Goal: Task Accomplishment & Management: Manage account settings

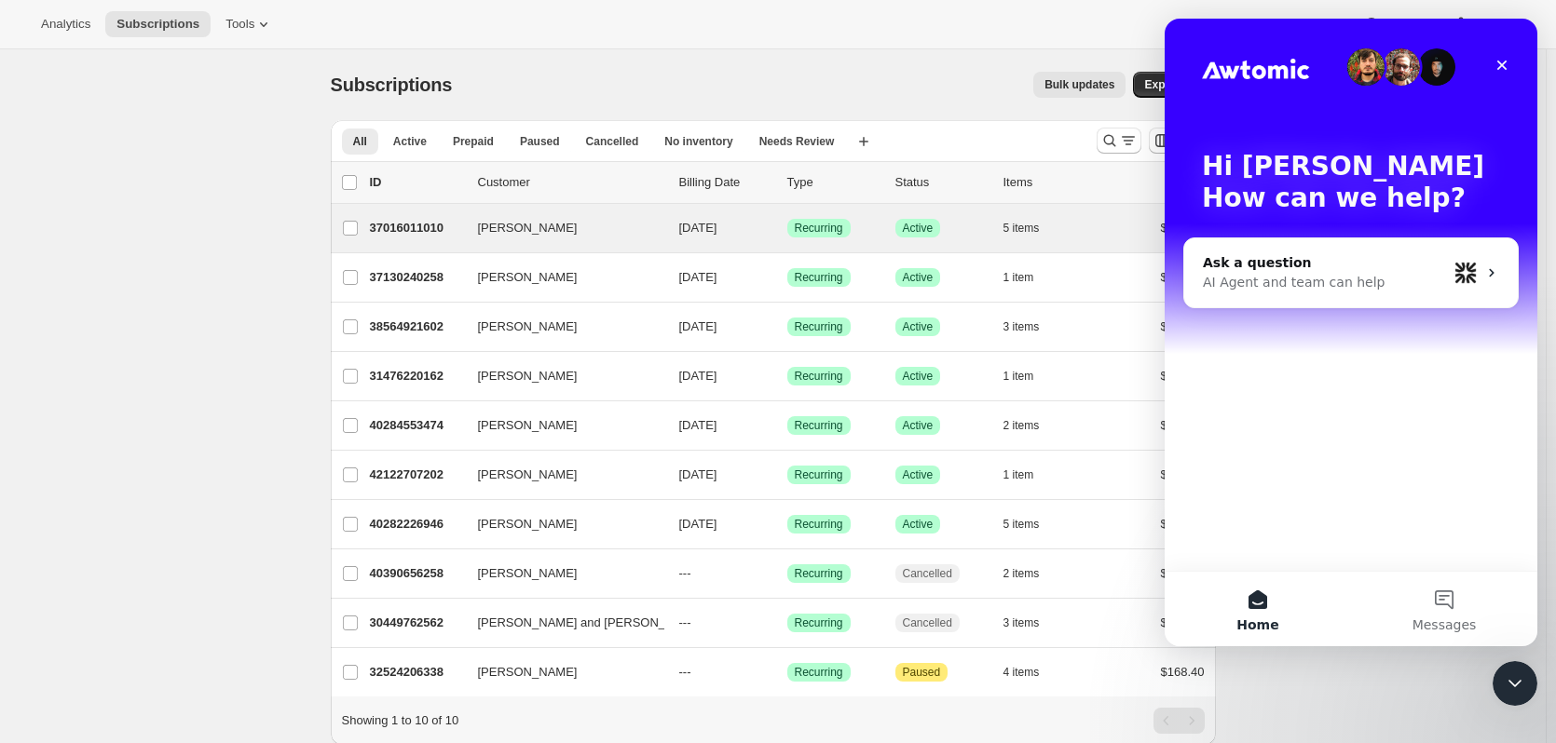
click at [544, 243] on div "Craig Little 37016011010 Craig Little 12/01/2025 Success Recurring Success Acti…" at bounding box center [773, 228] width 885 height 48
click at [424, 225] on p "37016011010" at bounding box center [416, 228] width 93 height 19
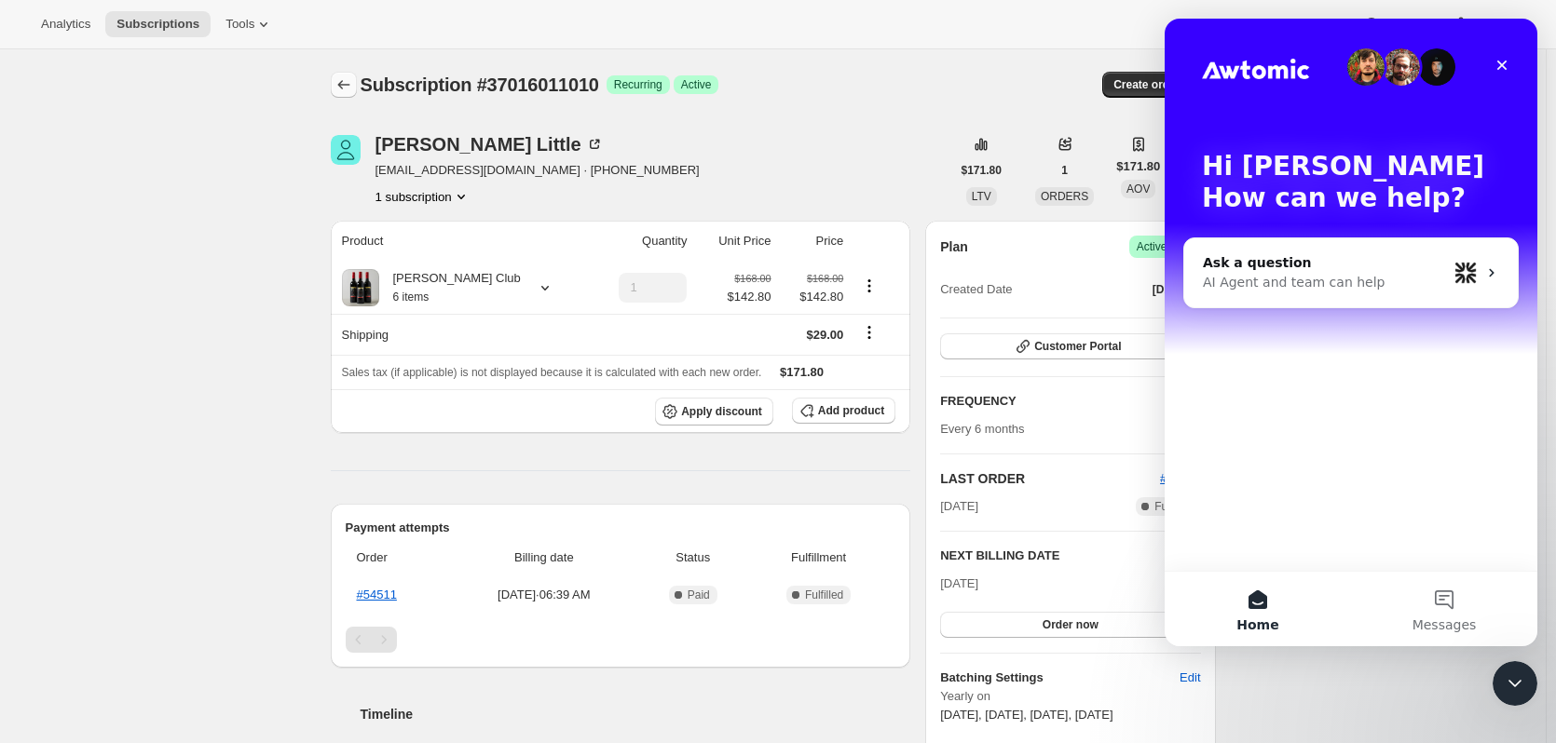
click at [356, 96] on button "Subscriptions" at bounding box center [344, 85] width 26 height 26
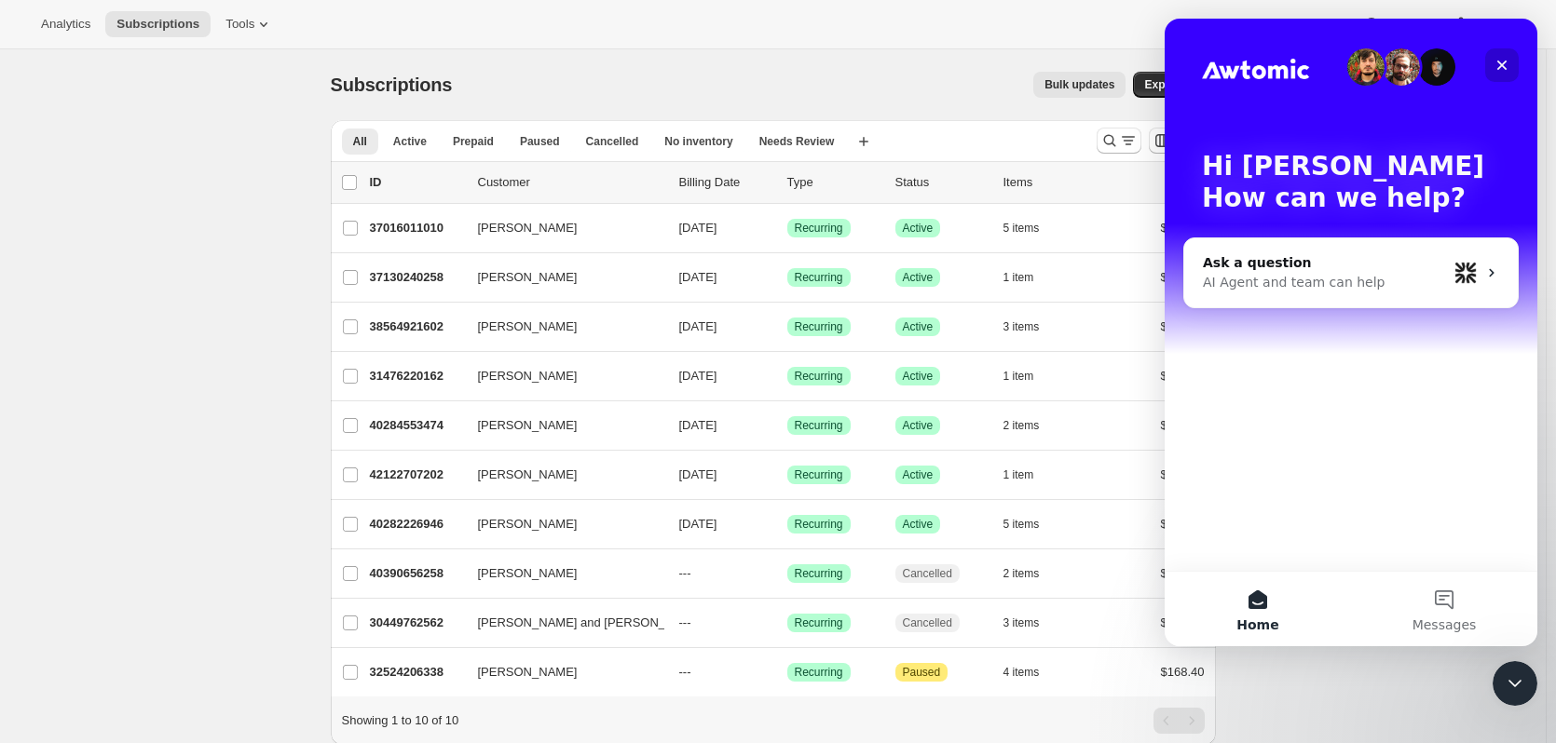
click at [1511, 64] on div "Close" at bounding box center [1502, 65] width 34 height 34
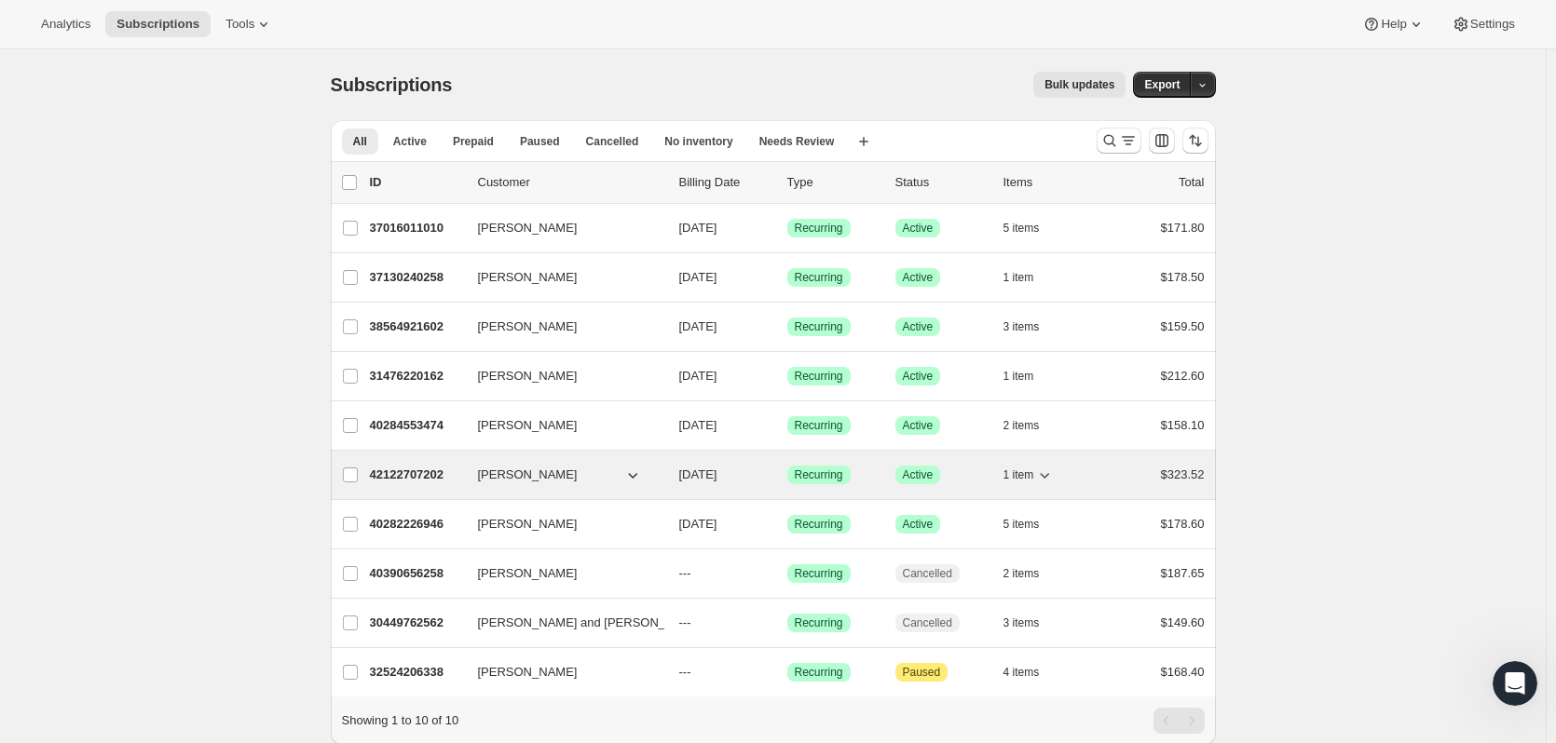
click at [532, 471] on span "[PERSON_NAME]" at bounding box center [528, 475] width 100 height 19
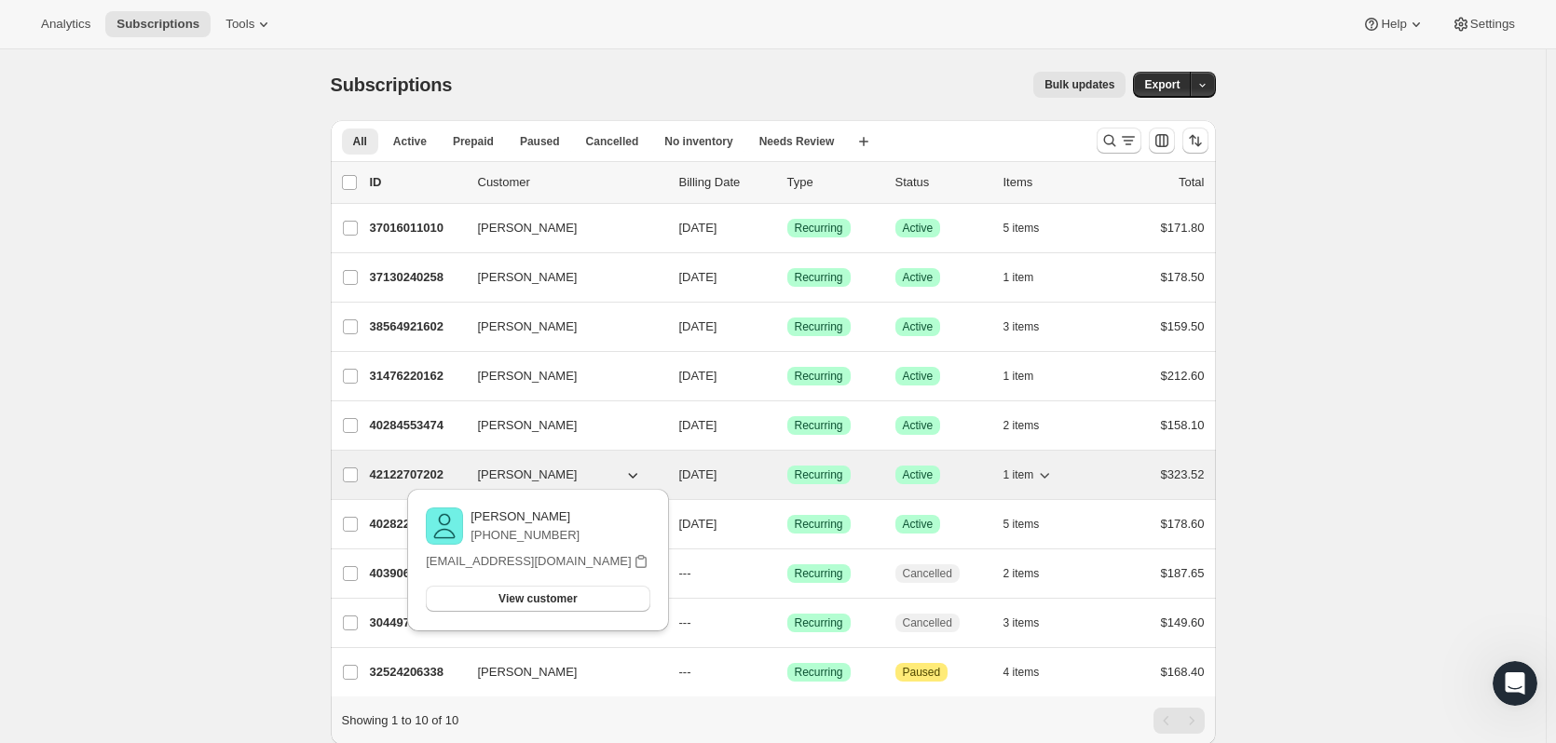
click at [1150, 476] on div "$323.52" at bounding box center [1157, 475] width 93 height 19
